Goal: Navigation & Orientation: Find specific page/section

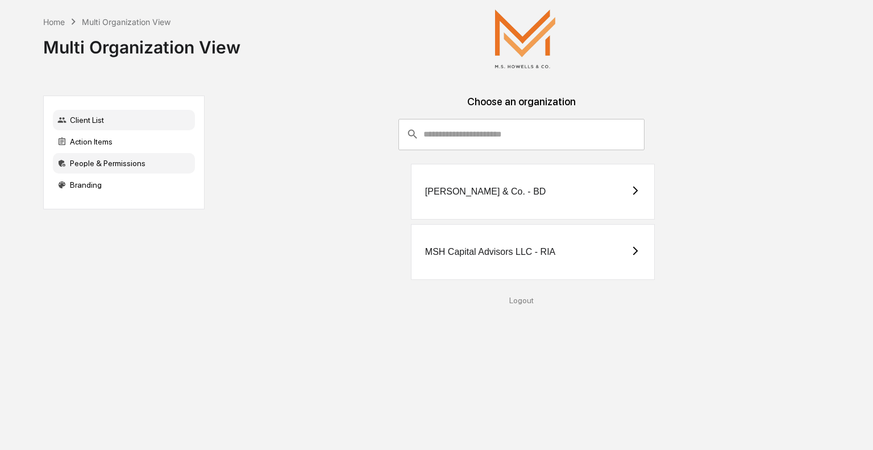
click at [89, 164] on div "People & Permissions" at bounding box center [124, 163] width 142 height 20
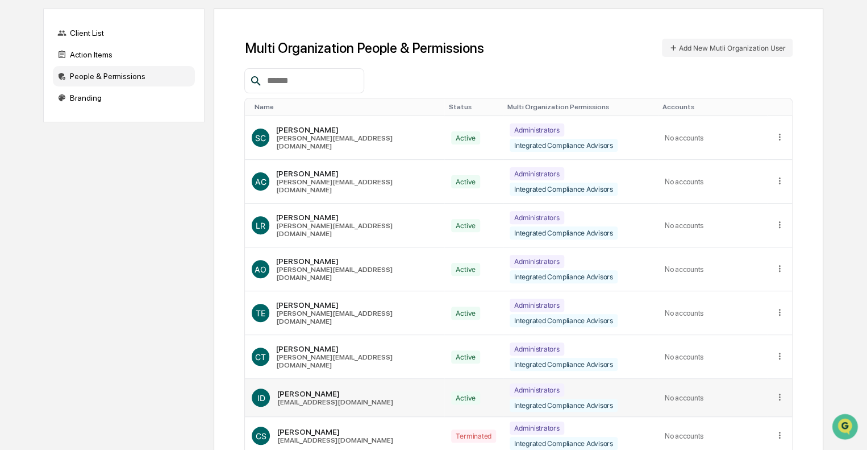
scroll to position [190, 0]
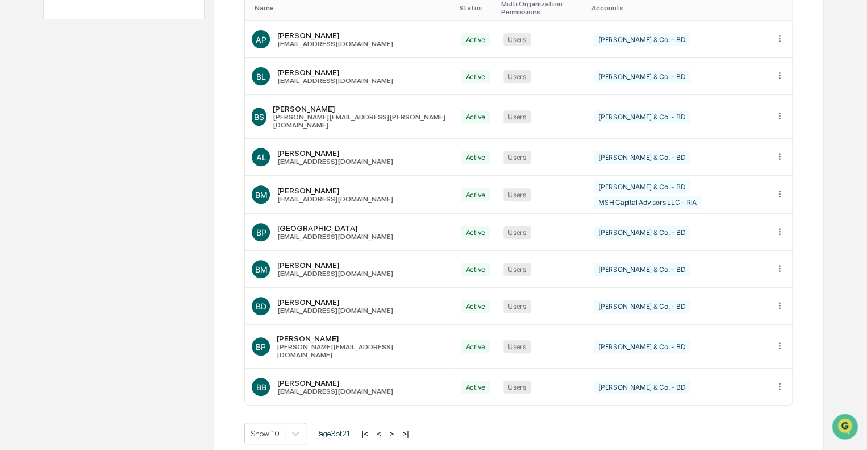
click at [396, 429] on button ">" at bounding box center [391, 434] width 11 height 10
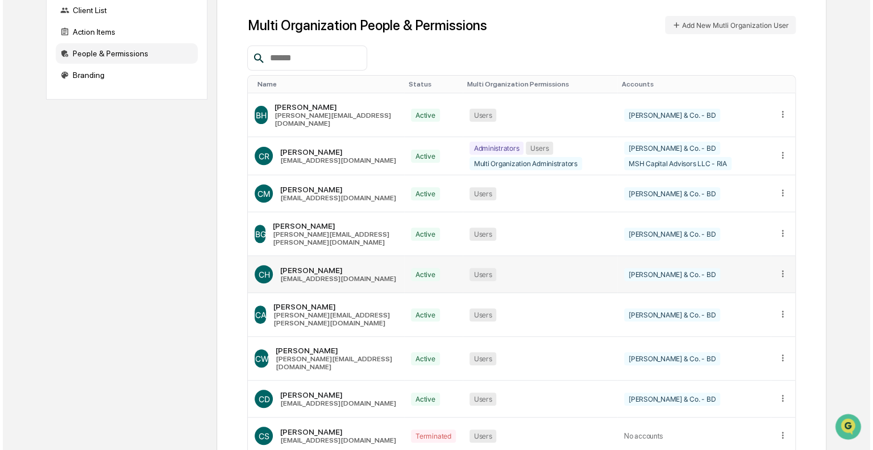
scroll to position [0, 0]
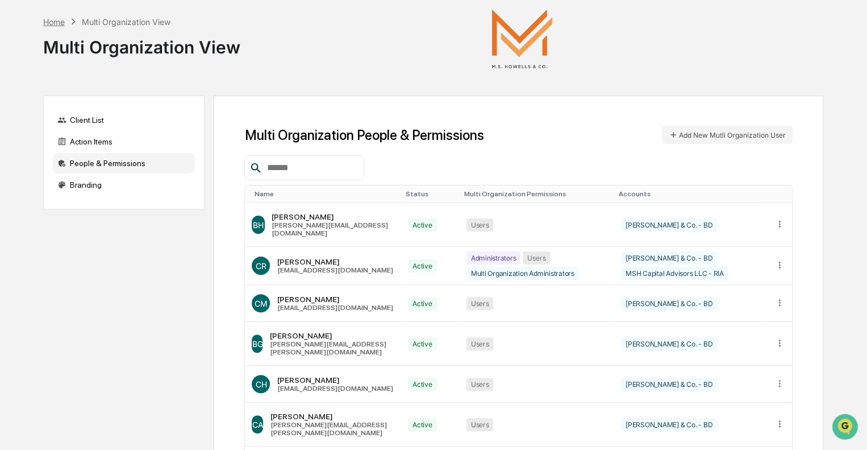
click at [61, 23] on div "Home" at bounding box center [54, 22] width 22 height 10
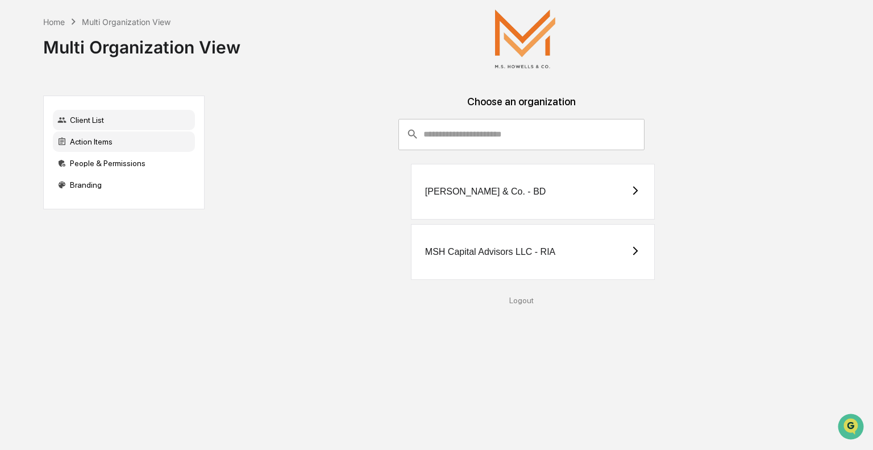
click at [105, 142] on div "Action Items" at bounding box center [124, 141] width 142 height 20
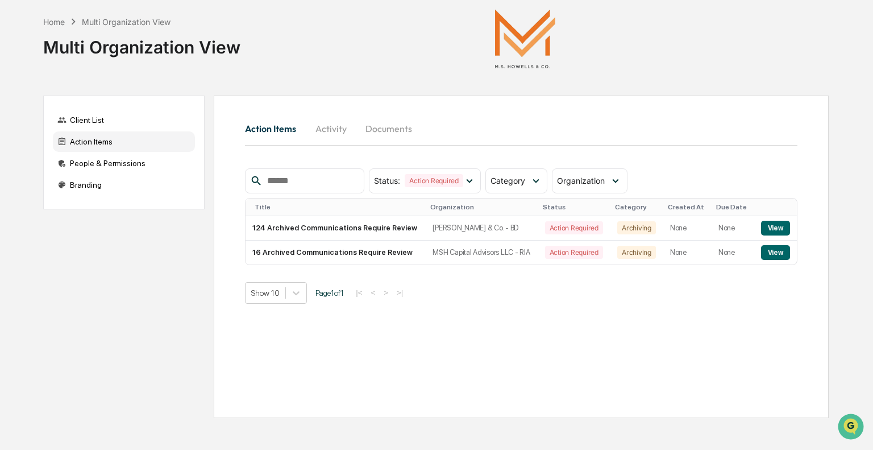
click at [337, 129] on button "Activity" at bounding box center [330, 128] width 51 height 27
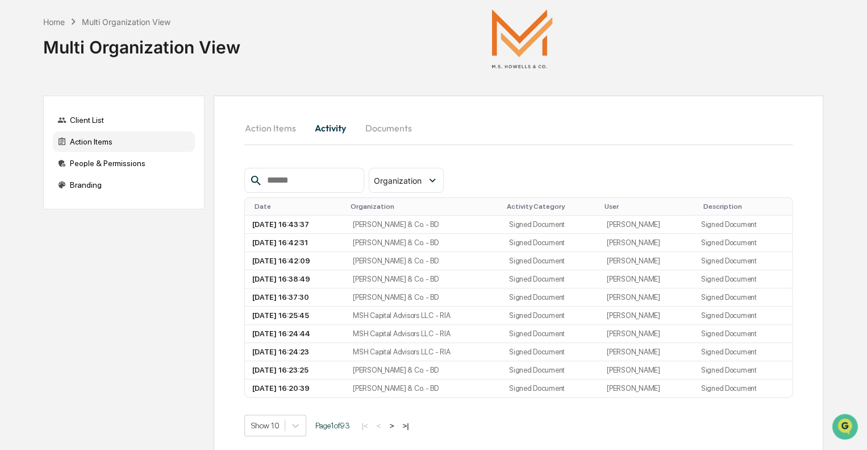
click at [389, 125] on button "Documents" at bounding box center [388, 127] width 65 height 27
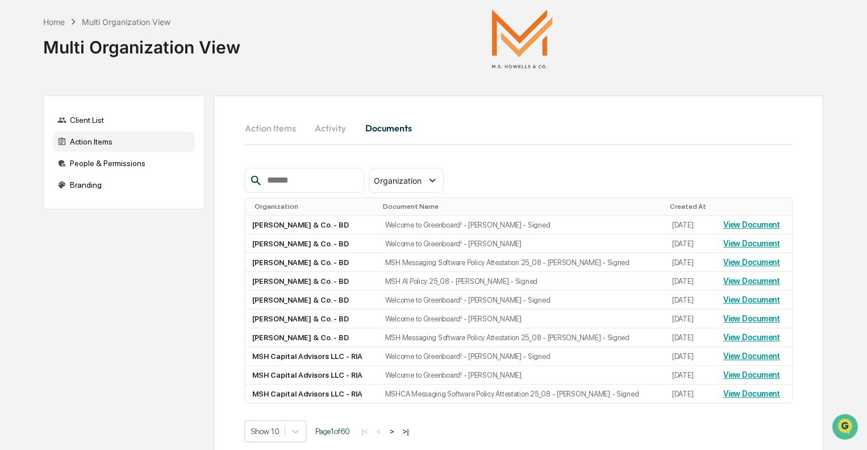
click at [275, 129] on button "Action Items" at bounding box center [274, 127] width 60 height 27
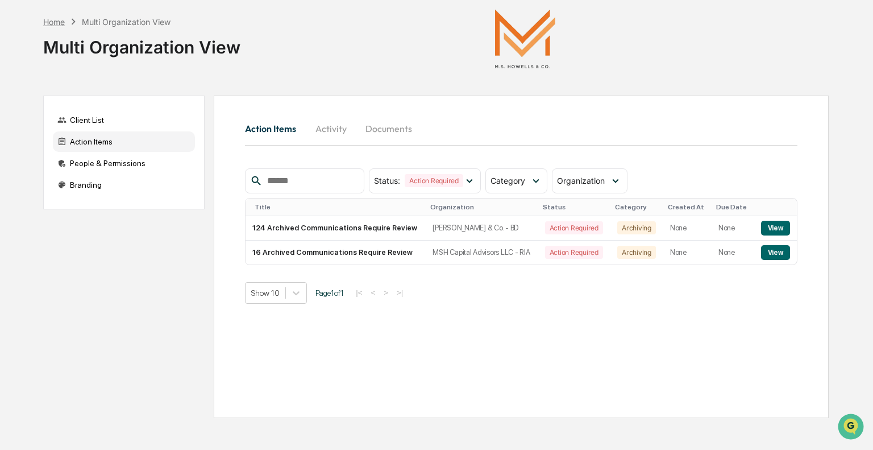
click at [57, 22] on div "Home" at bounding box center [54, 22] width 22 height 10
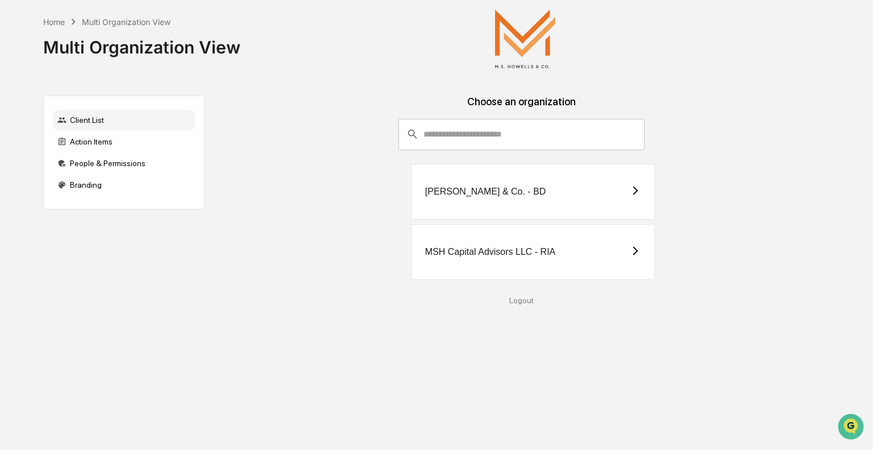
click at [521, 189] on div "[PERSON_NAME] & Co. - BD" at bounding box center [485, 191] width 121 height 10
